Goal: Navigation & Orientation: Go to known website

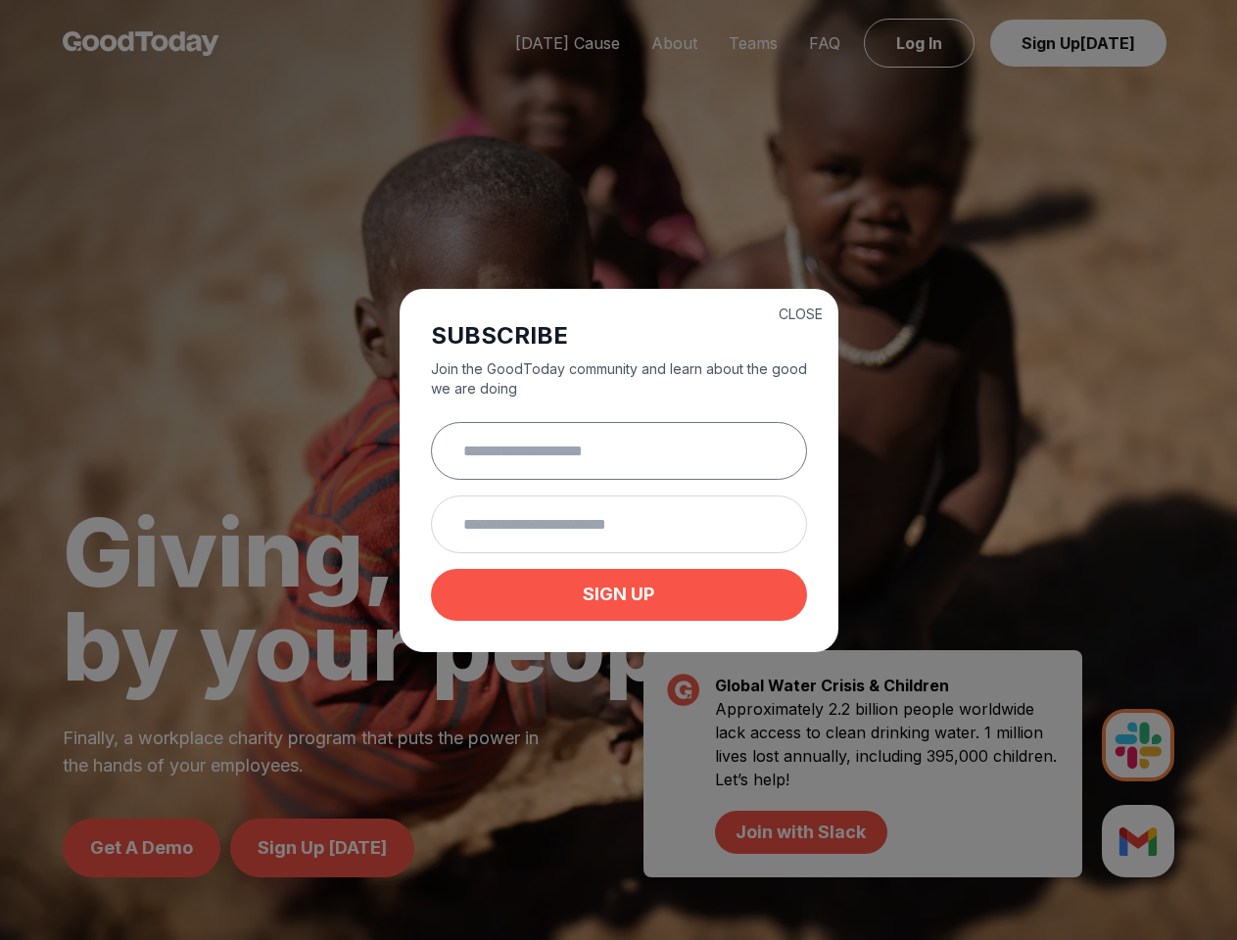
click at [618, 470] on input "text" at bounding box center [619, 451] width 376 height 58
click at [800, 312] on button "CLOSE" at bounding box center [801, 315] width 44 height 20
